Goal: Find specific page/section: Find specific page/section

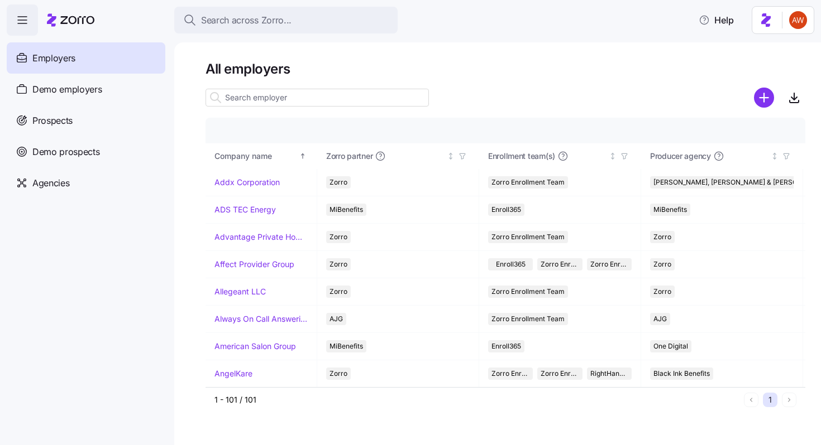
click at [252, 94] on input at bounding box center [316, 98] width 223 height 18
type input "epic"
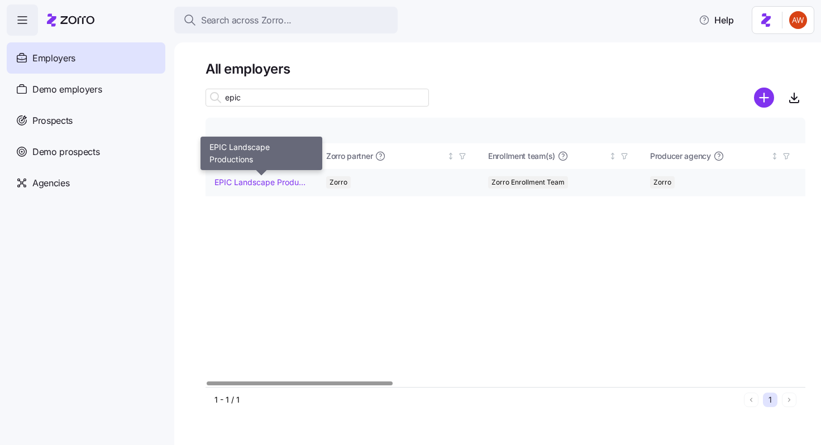
click at [263, 179] on link "EPIC Landscape Productions" at bounding box center [260, 182] width 93 height 11
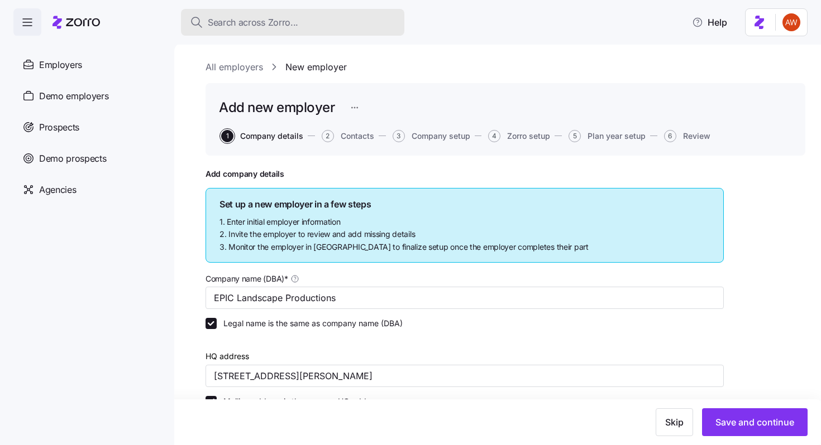
click at [233, 21] on span "Search across Zorro..." at bounding box center [253, 23] width 90 height 14
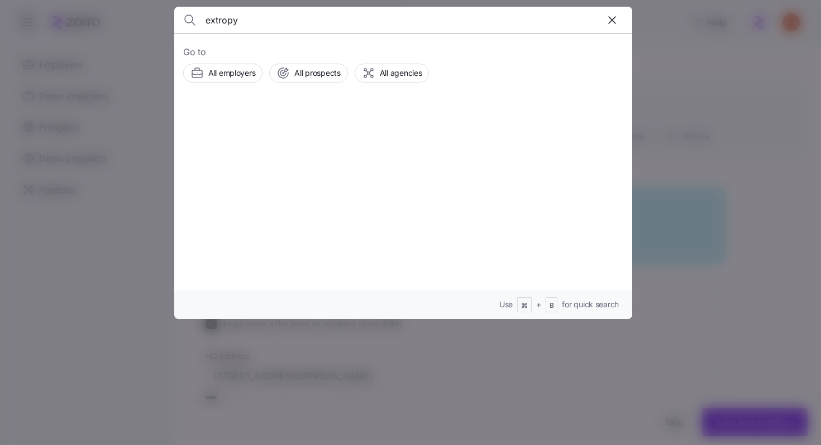
type input "extropy"
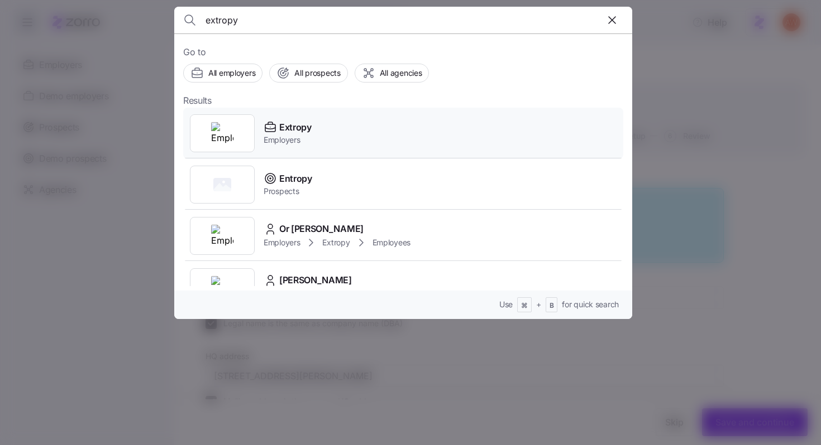
click at [293, 126] on span "Extropy" at bounding box center [295, 128] width 32 height 14
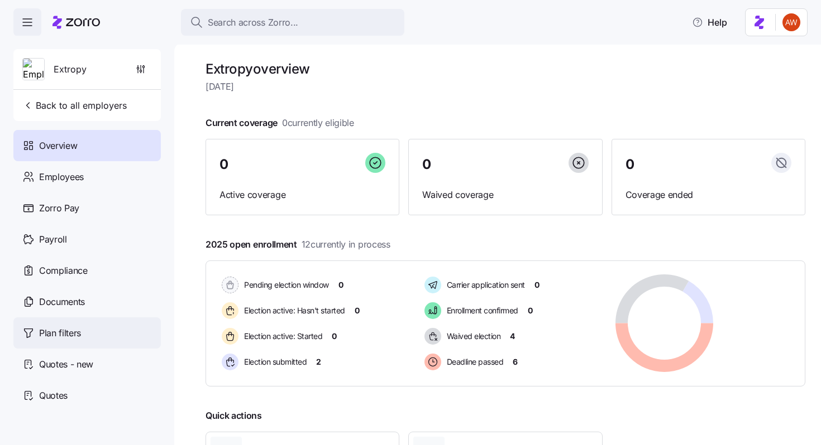
click at [104, 336] on div "Plan filters" at bounding box center [86, 333] width 147 height 31
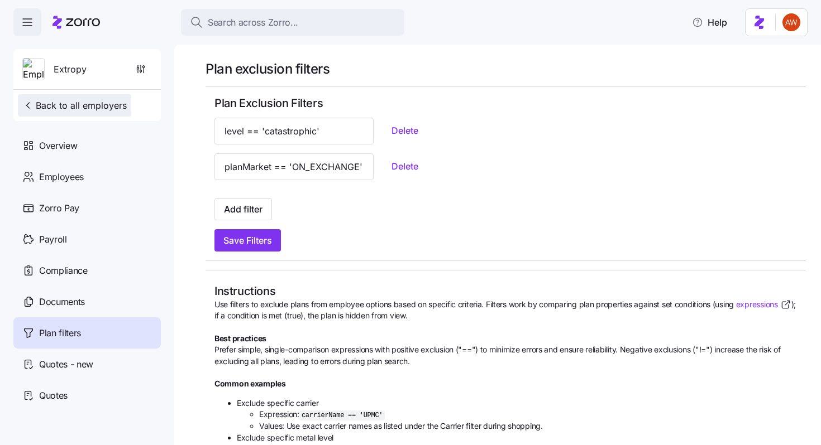
click at [86, 108] on span "Back to all employers" at bounding box center [74, 105] width 104 height 13
